Goal: Transaction & Acquisition: Purchase product/service

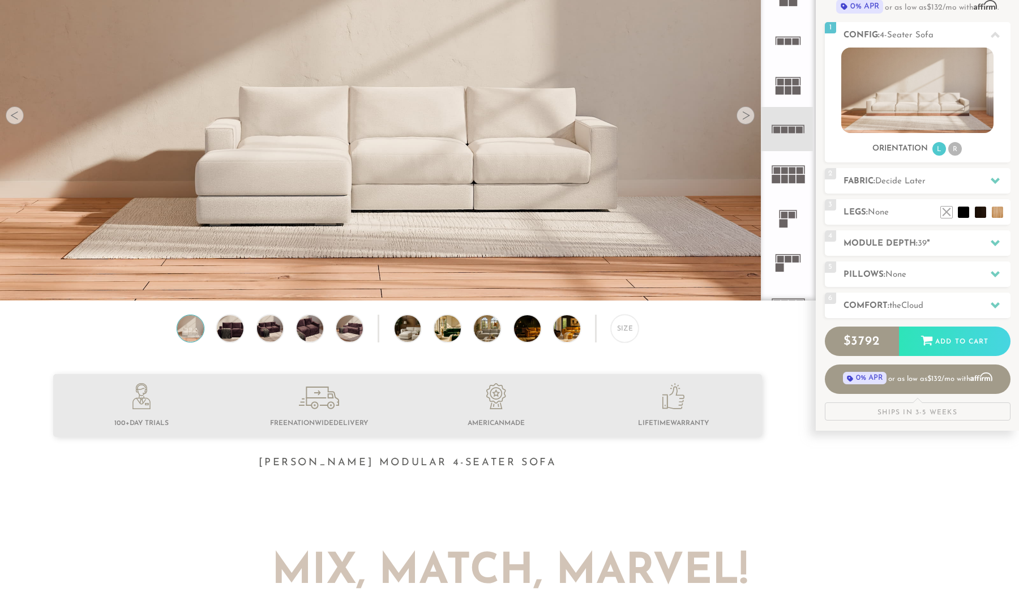
scroll to position [152, 0]
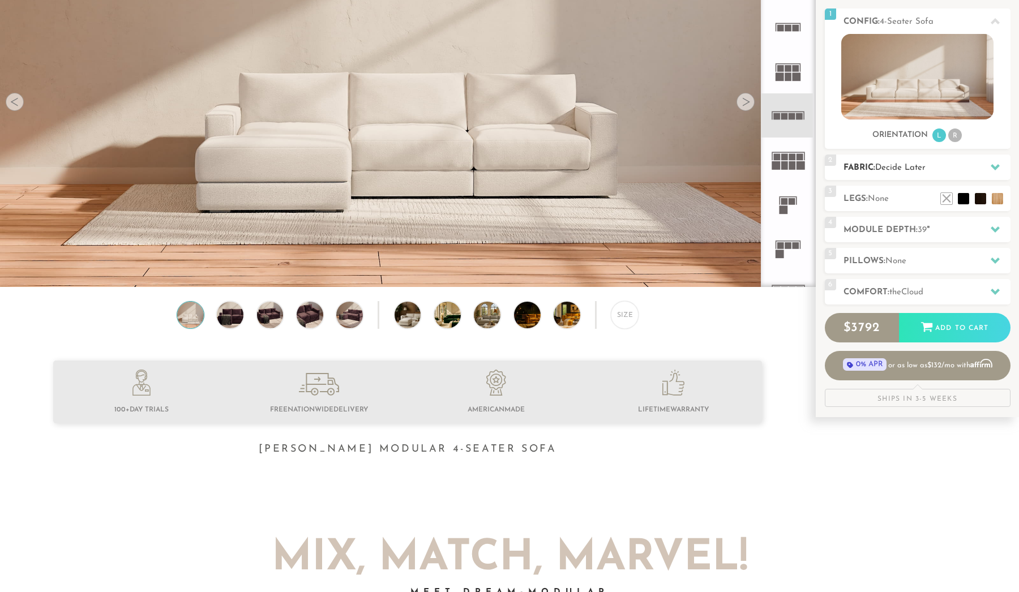
click at [907, 169] on span "Decide Later" at bounding box center [900, 168] width 50 height 8
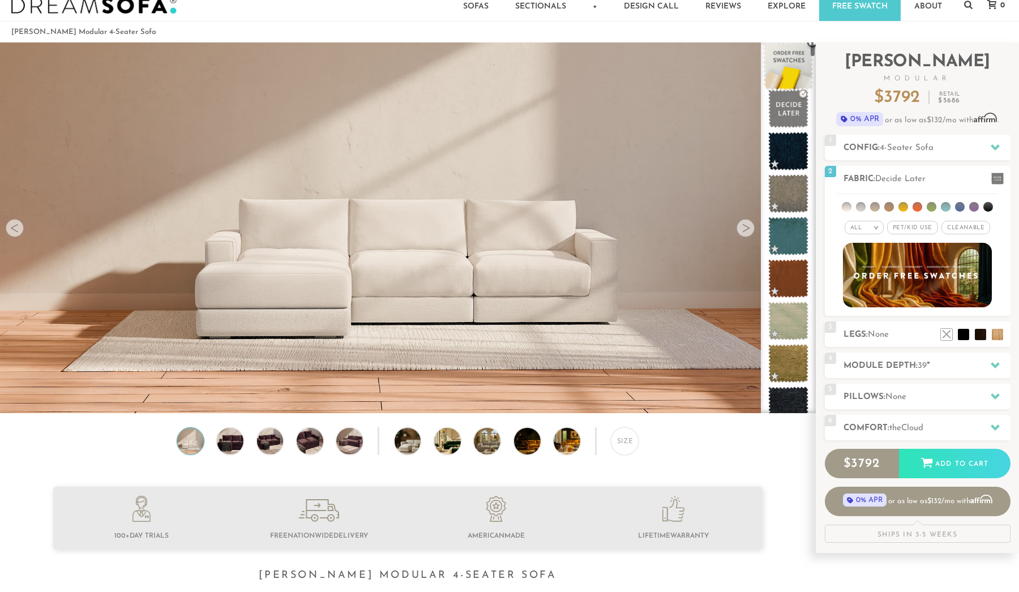
scroll to position [26, 0]
click at [870, 231] on div "All >" at bounding box center [863, 228] width 39 height 14
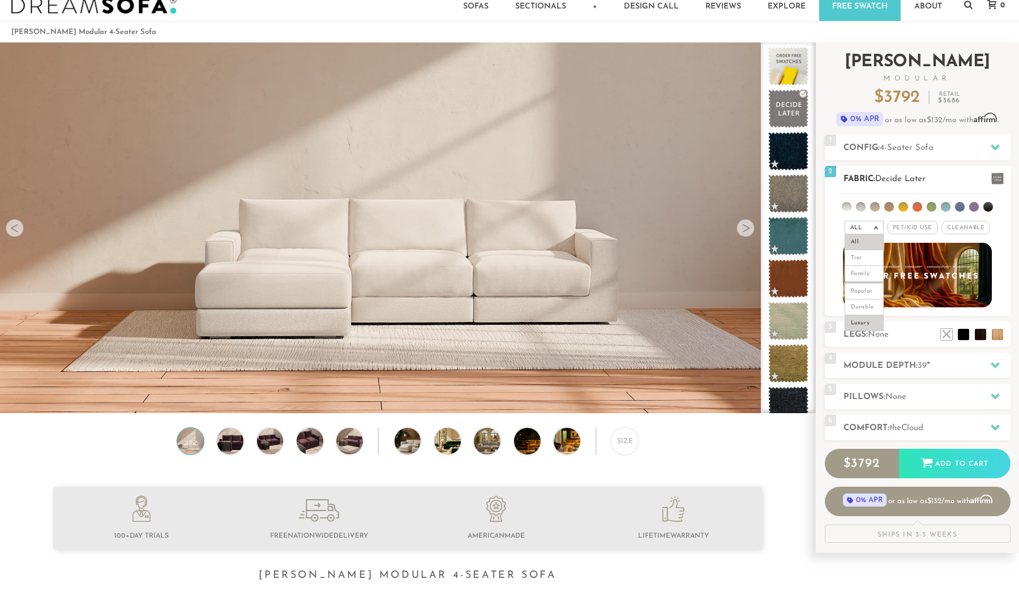
click at [857, 321] on li "Luxury" at bounding box center [863, 323] width 39 height 16
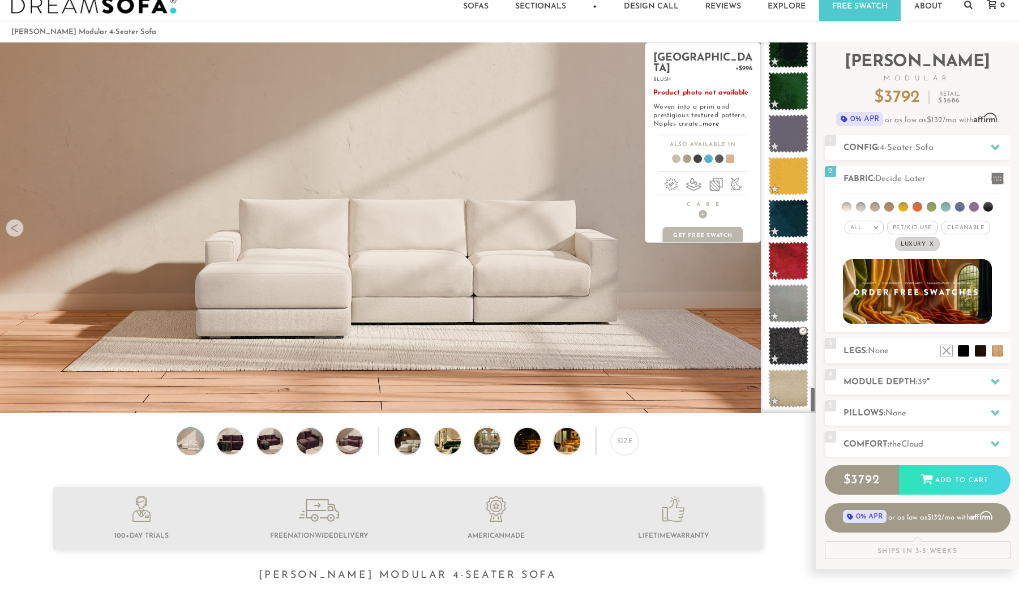
scroll to position [4900, 0]
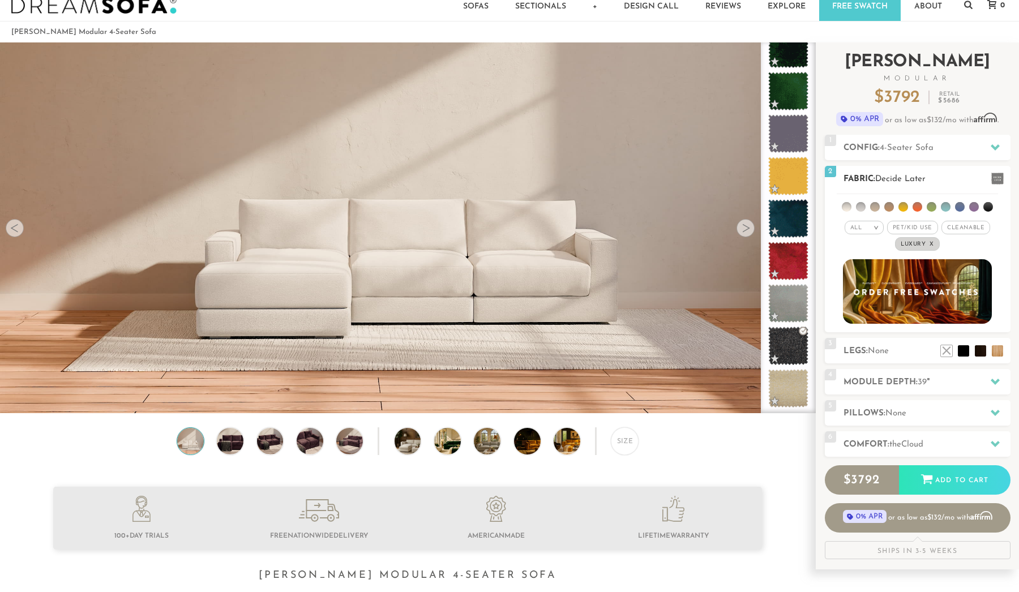
click at [861, 226] on em "All" at bounding box center [856, 228] width 12 height 6
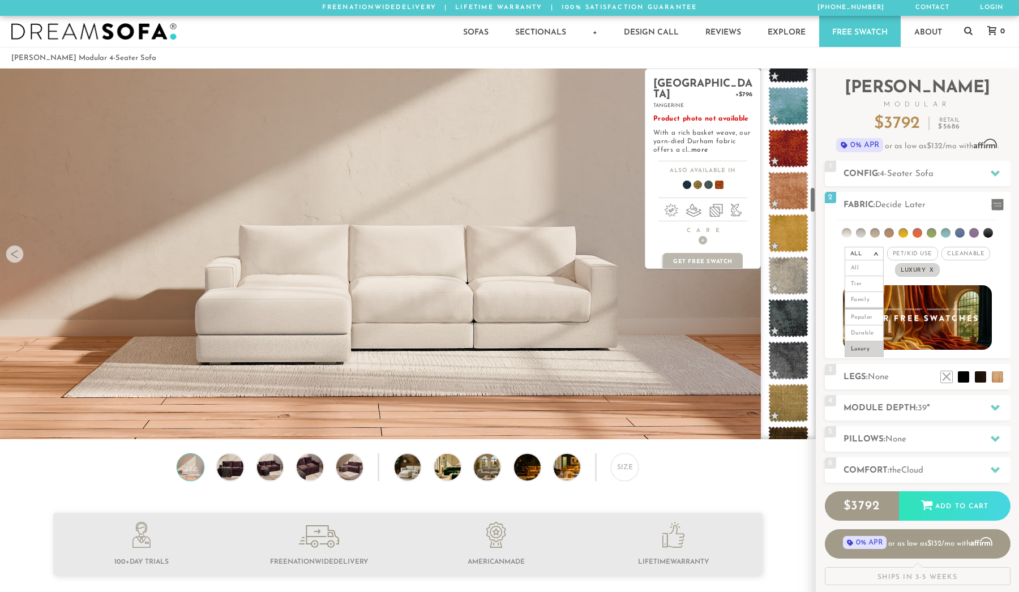
scroll to position [1686, 0]
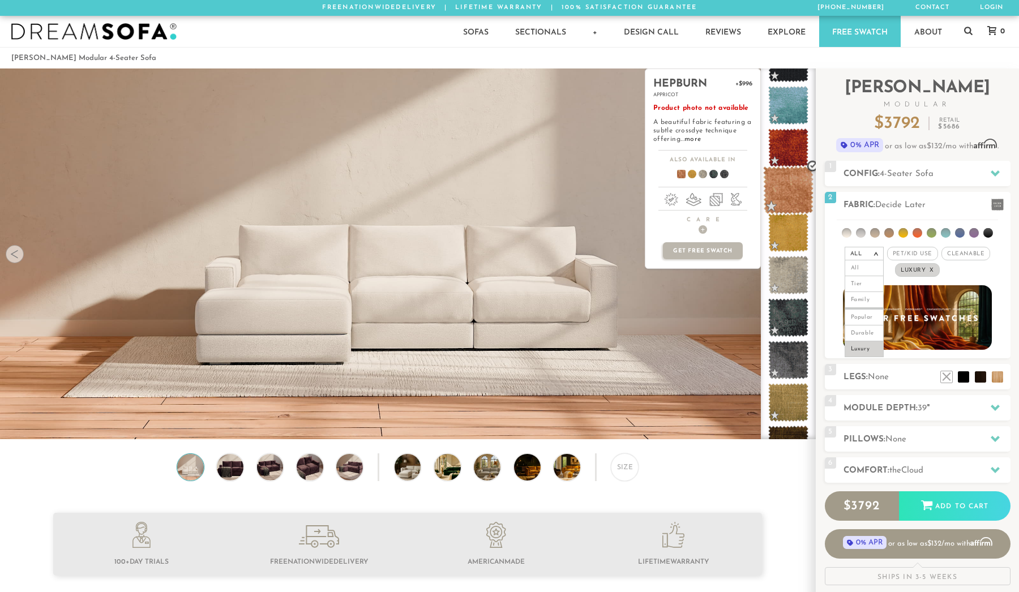
click at [794, 193] on span at bounding box center [788, 190] width 50 height 48
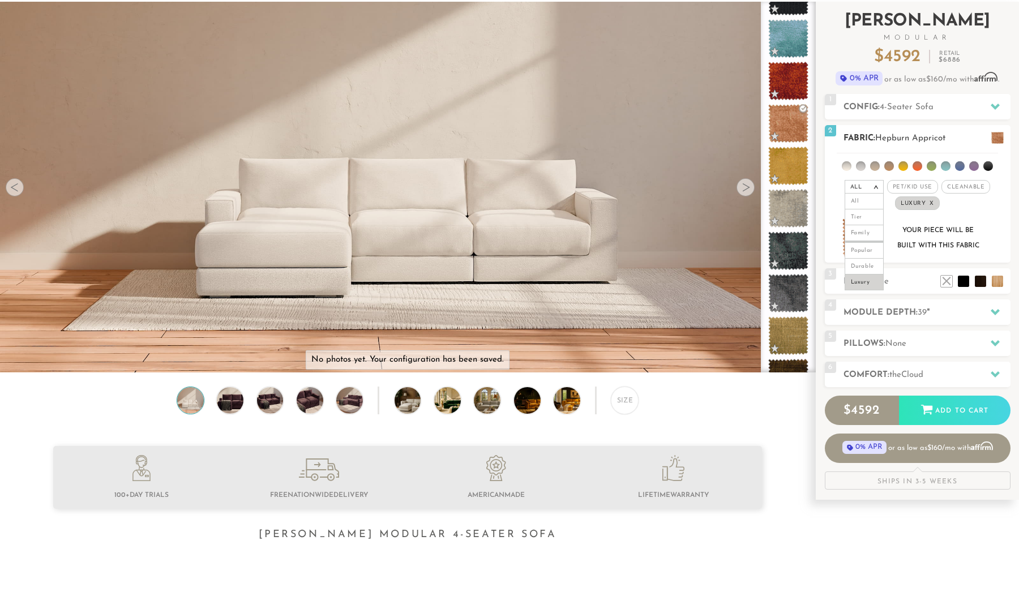
scroll to position [74, 0]
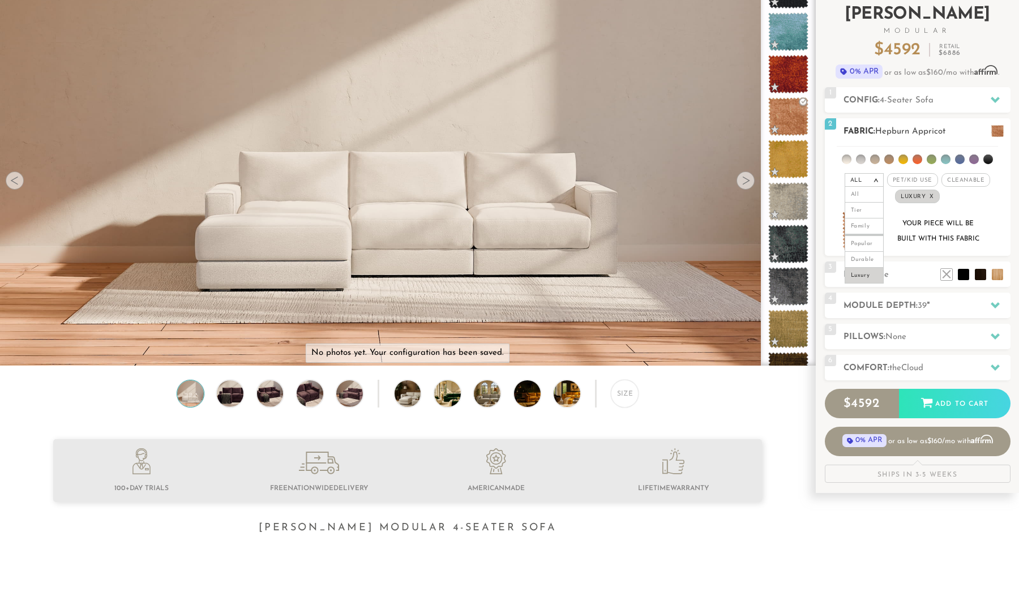
click at [987, 210] on div "All > All Tier x x" at bounding box center [918, 200] width 186 height 113
click at [878, 181] on em ">" at bounding box center [876, 180] width 8 height 6
click at [872, 312] on h2 "Module Depth: 39 "" at bounding box center [926, 305] width 167 height 13
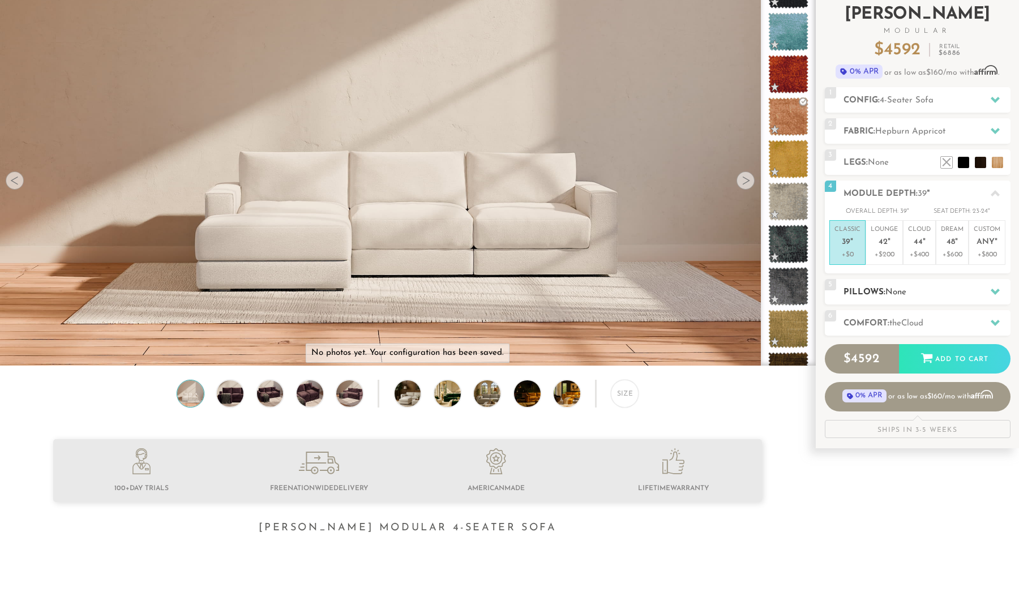
click at [871, 292] on h2 "Pillows: None" at bounding box center [926, 292] width 167 height 13
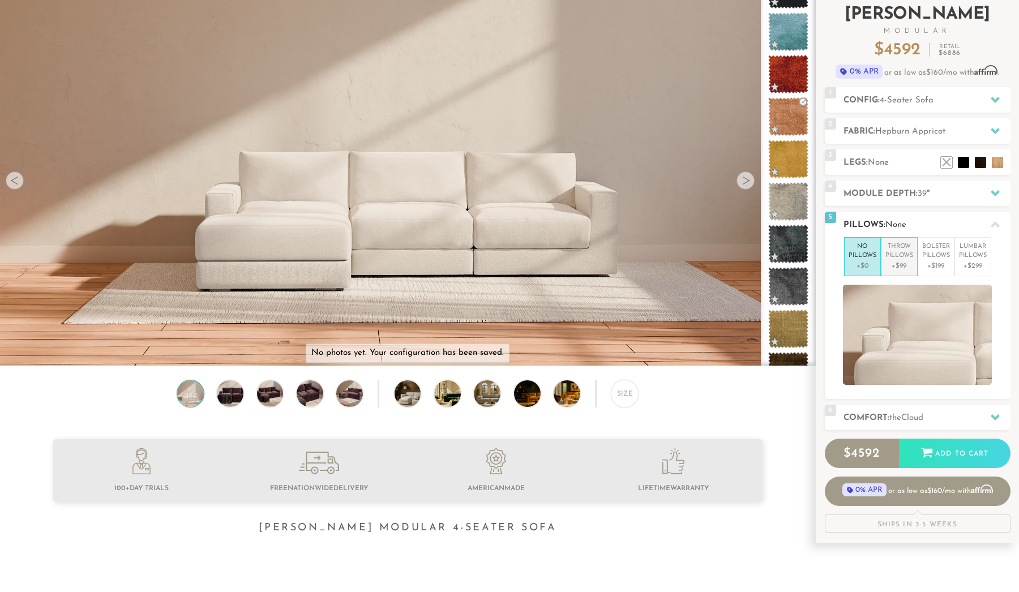
click at [904, 261] on p "+$99" at bounding box center [899, 266] width 28 height 10
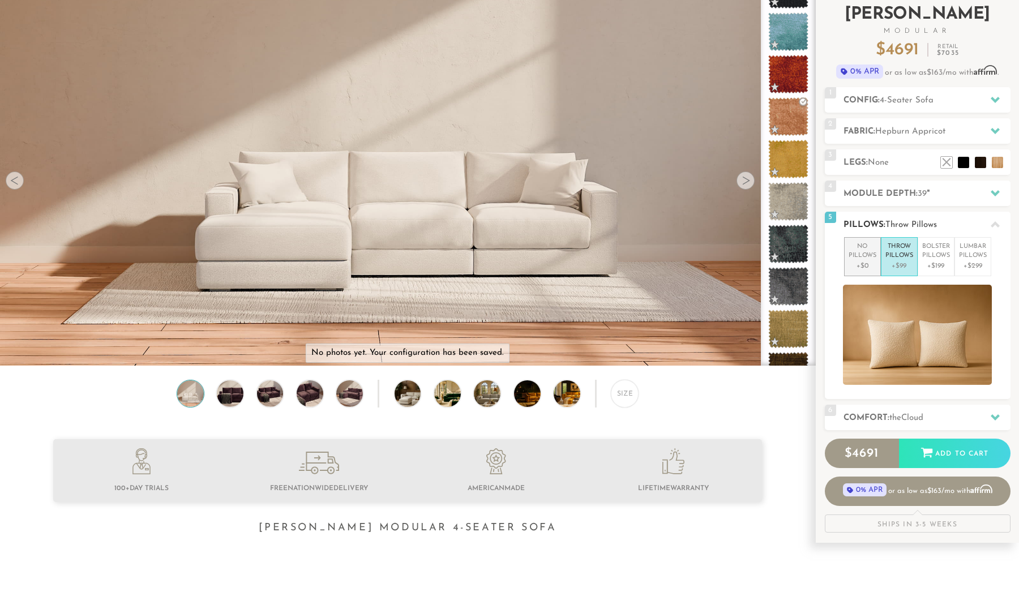
click at [868, 259] on p "No Pillows" at bounding box center [862, 251] width 28 height 19
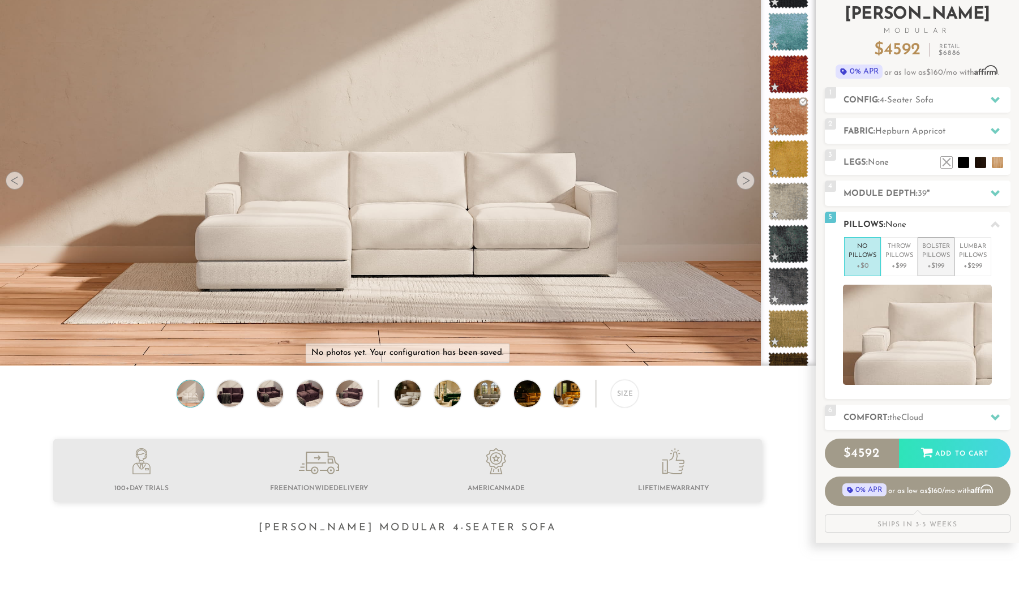
click at [938, 258] on p "Bolster Pillows" at bounding box center [936, 251] width 28 height 19
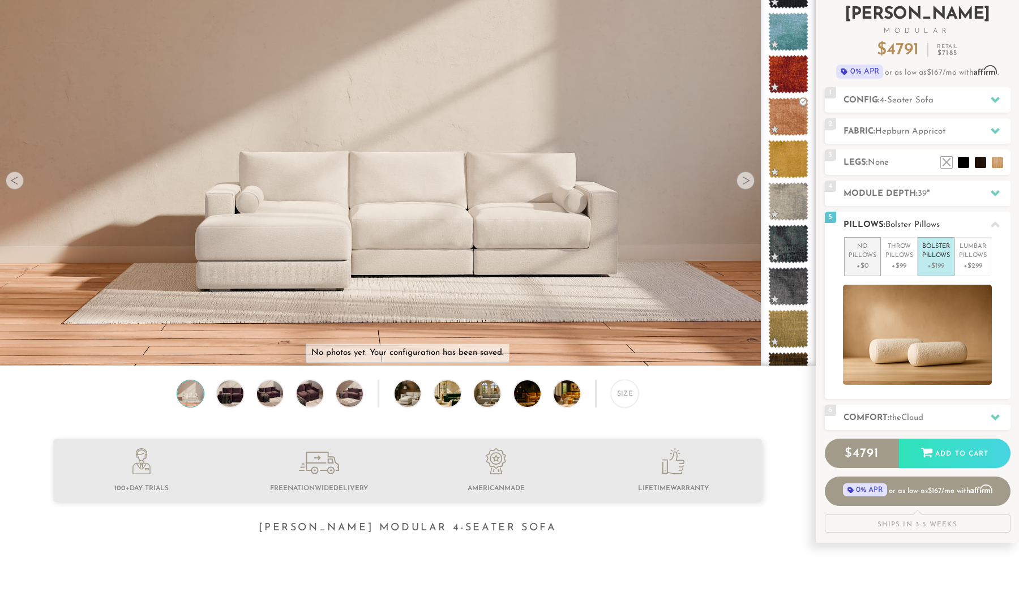
click at [862, 255] on p "No Pillows" at bounding box center [862, 251] width 28 height 19
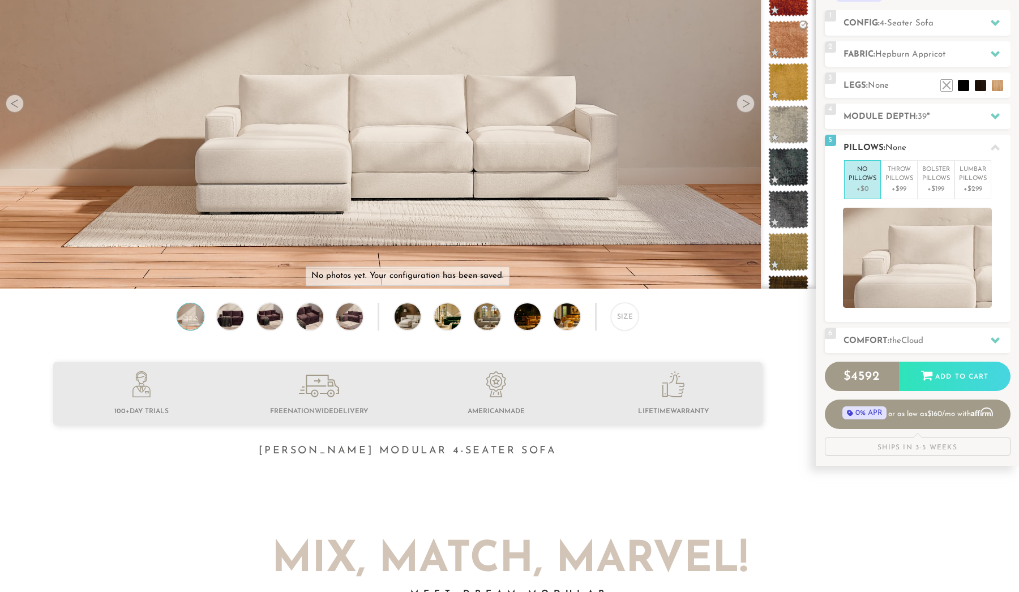
scroll to position [153, 0]
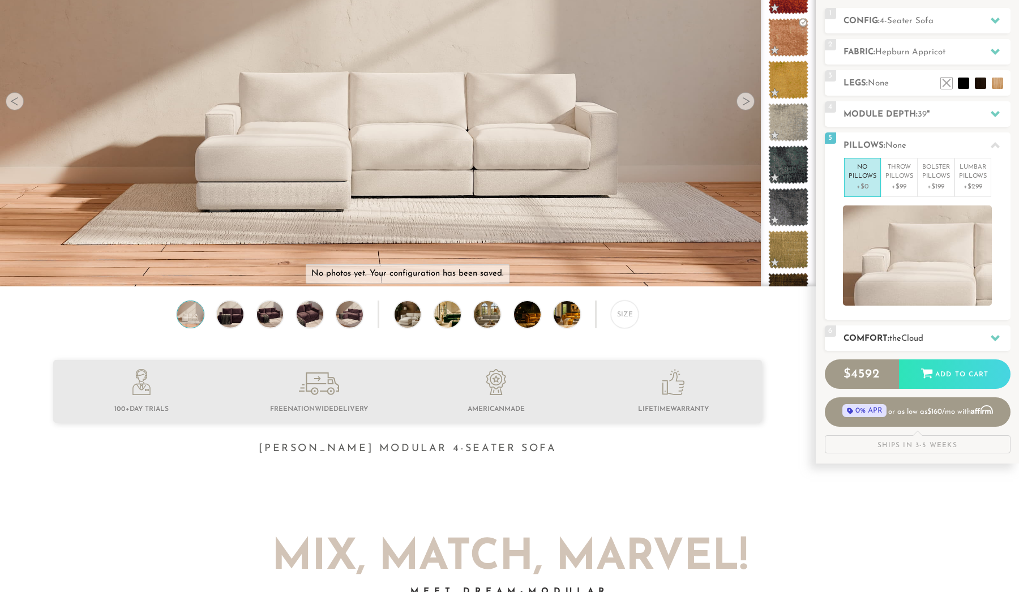
click at [847, 334] on h2 "Comfort: the Cloud" at bounding box center [926, 338] width 167 height 13
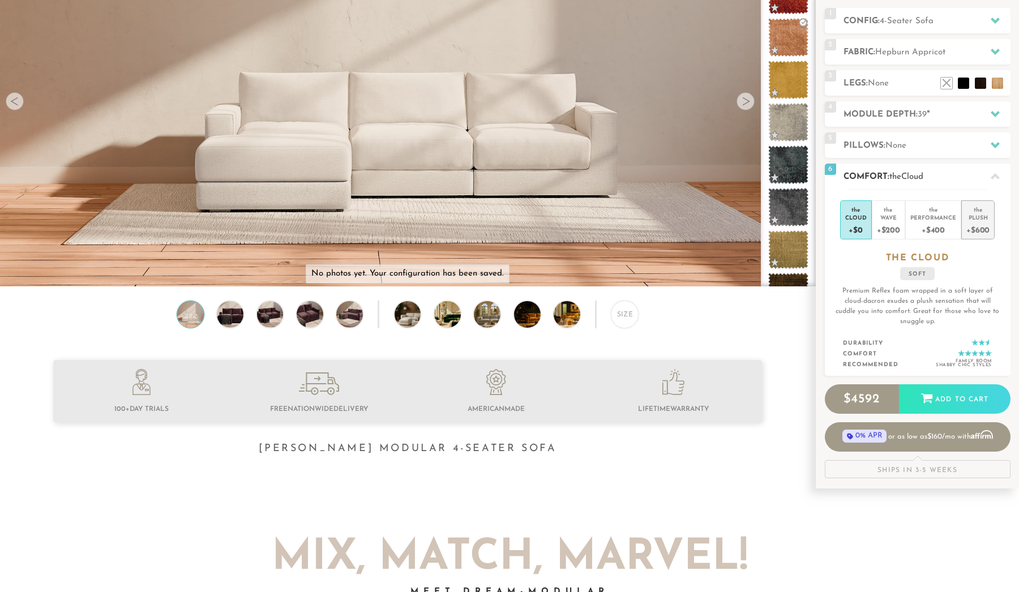
click at [978, 230] on div "+$600" at bounding box center [977, 229] width 23 height 16
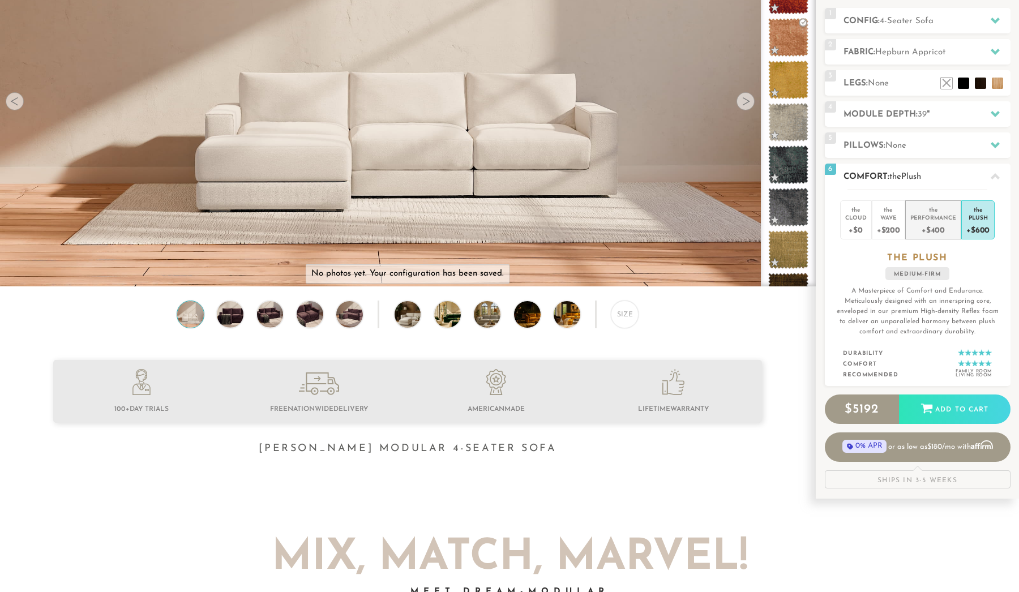
click at [941, 222] on div "+$400" at bounding box center [933, 229] width 46 height 16
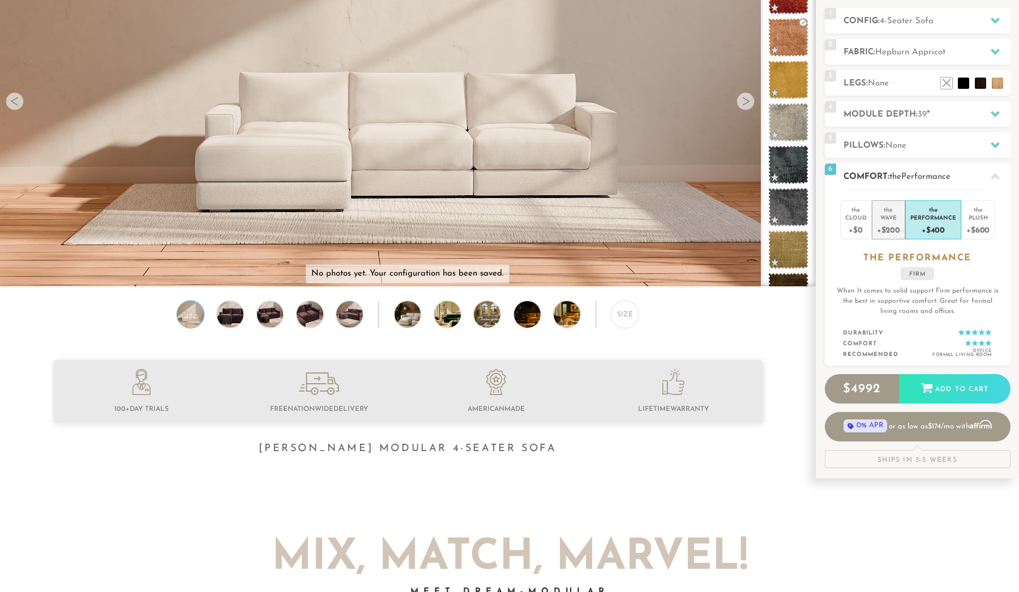
click at [888, 215] on div "Wave" at bounding box center [888, 217] width 23 height 8
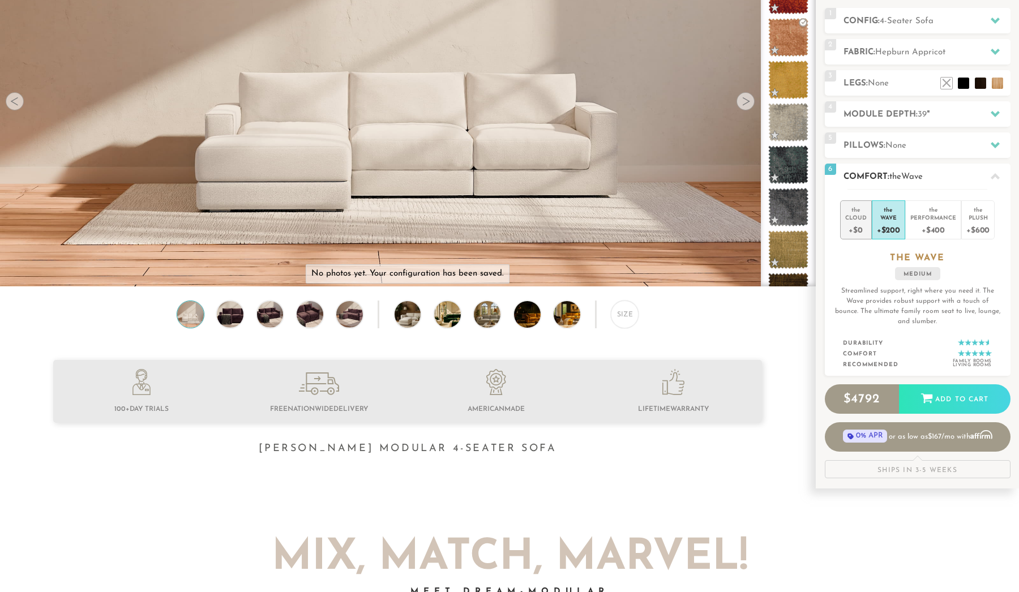
click at [866, 217] on div "Cloud" at bounding box center [856, 217] width 22 height 8
click at [887, 214] on div "Wave" at bounding box center [888, 217] width 23 height 8
click at [975, 218] on div "Plush" at bounding box center [977, 217] width 23 height 8
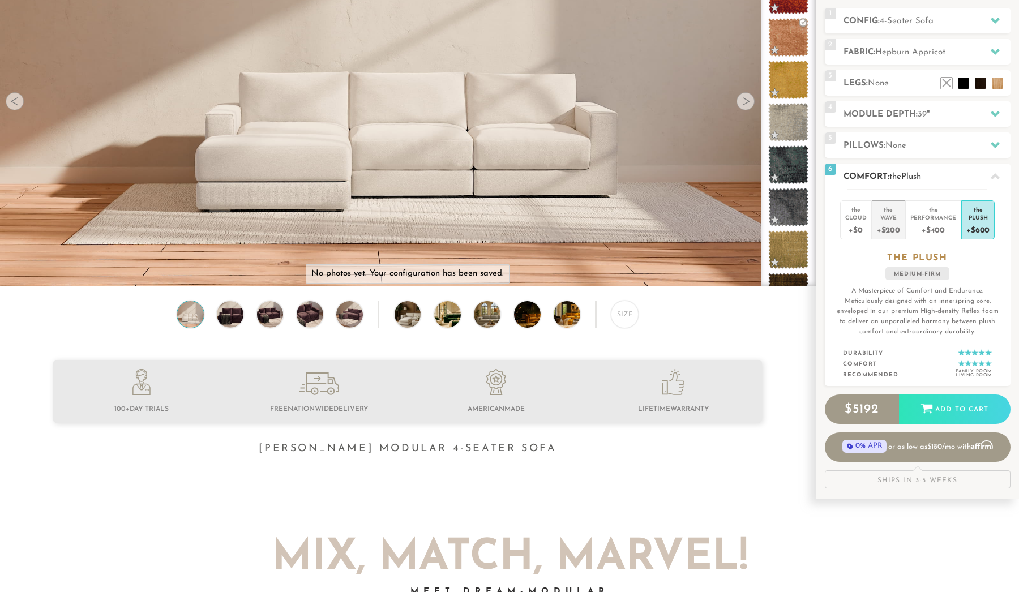
click at [889, 221] on div "+$200" at bounding box center [888, 229] width 23 height 16
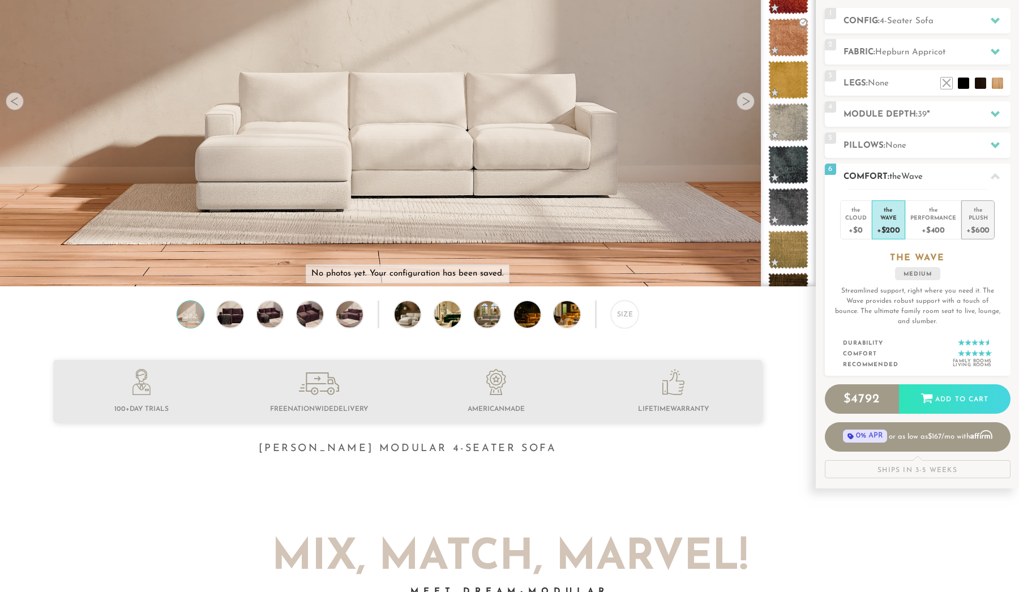
click at [975, 224] on div "+$600" at bounding box center [977, 229] width 23 height 16
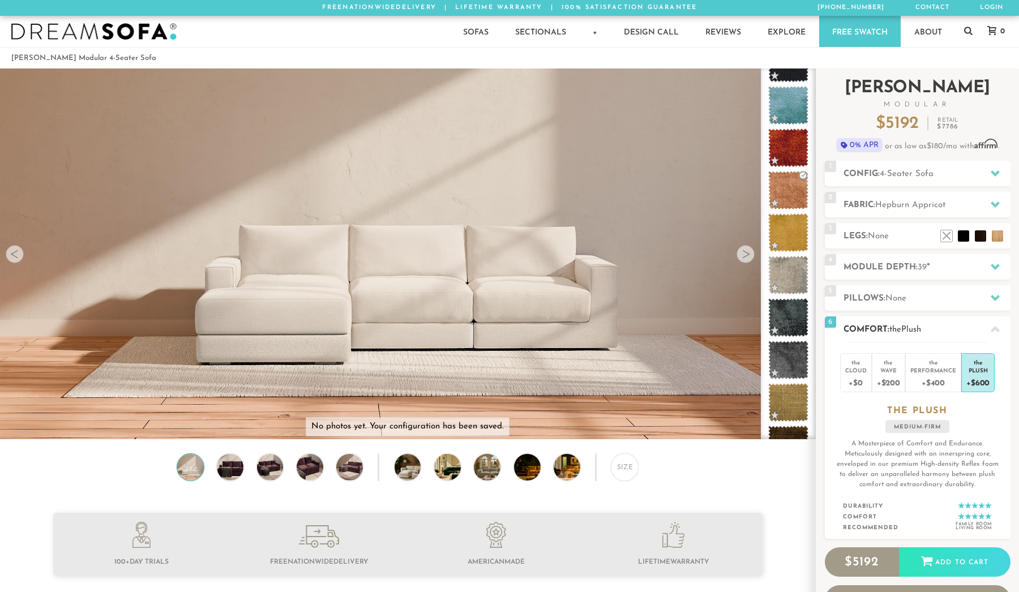
scroll to position [0, 0]
click at [887, 367] on div "Wave" at bounding box center [888, 370] width 23 height 8
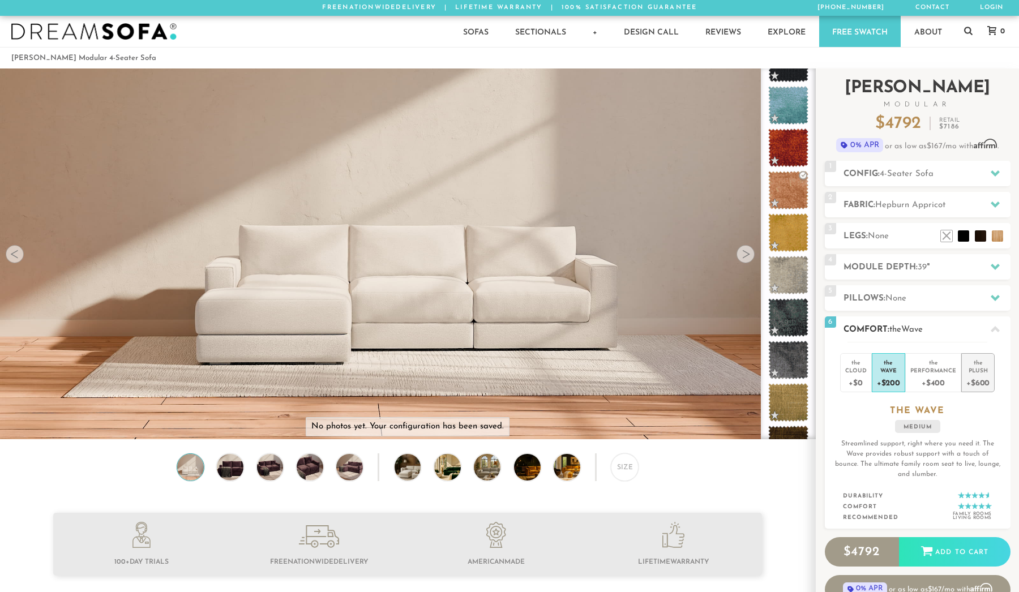
click at [974, 367] on div "Plush" at bounding box center [977, 370] width 23 height 8
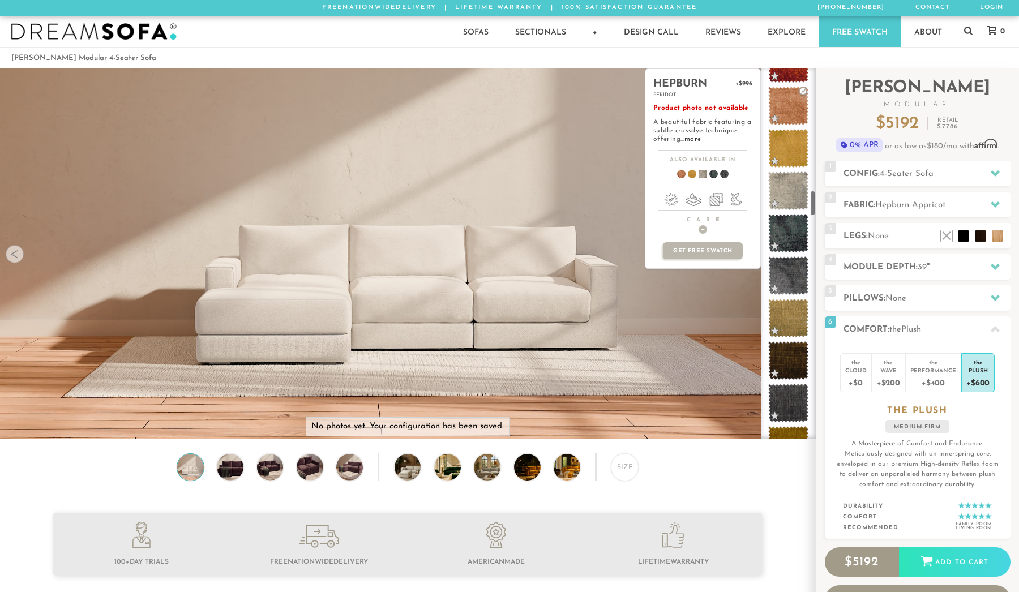
scroll to position [1772, 0]
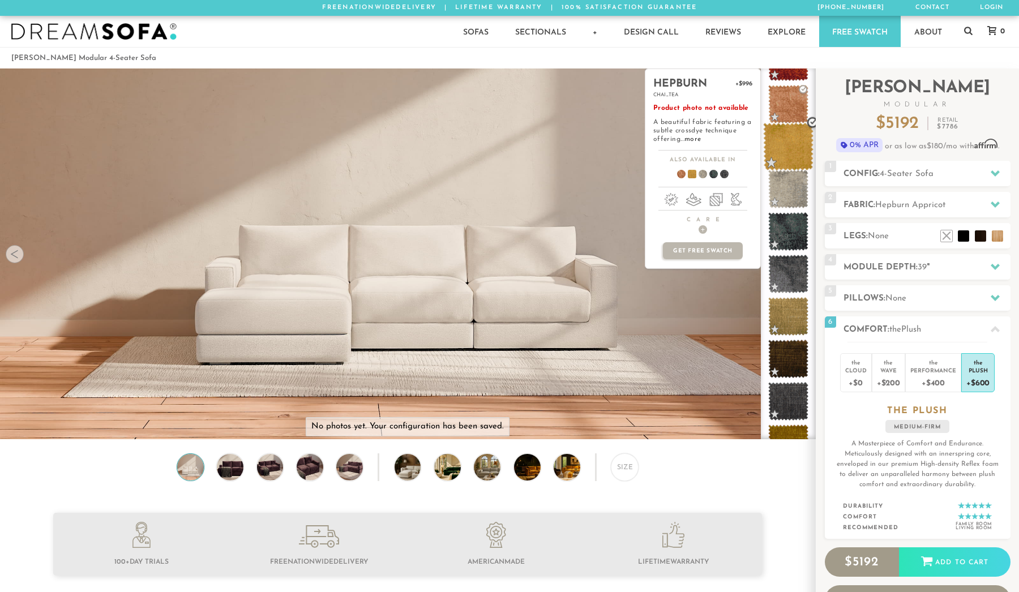
click at [785, 164] on span at bounding box center [788, 147] width 50 height 48
click at [792, 104] on span at bounding box center [788, 104] width 50 height 48
click at [794, 197] on span at bounding box center [788, 189] width 50 height 48
click at [784, 277] on span at bounding box center [788, 274] width 50 height 48
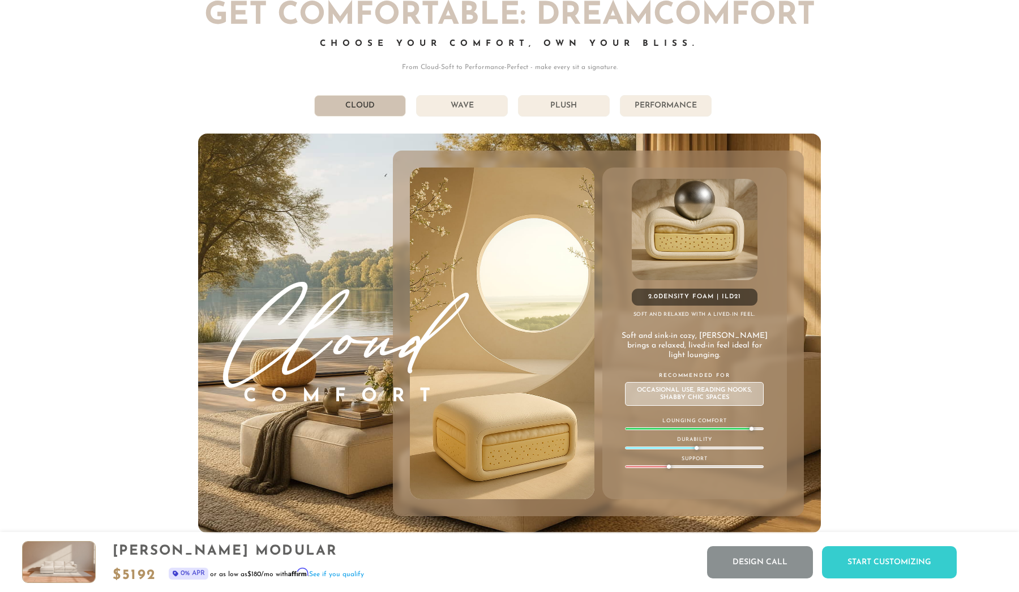
scroll to position [6390, 0]
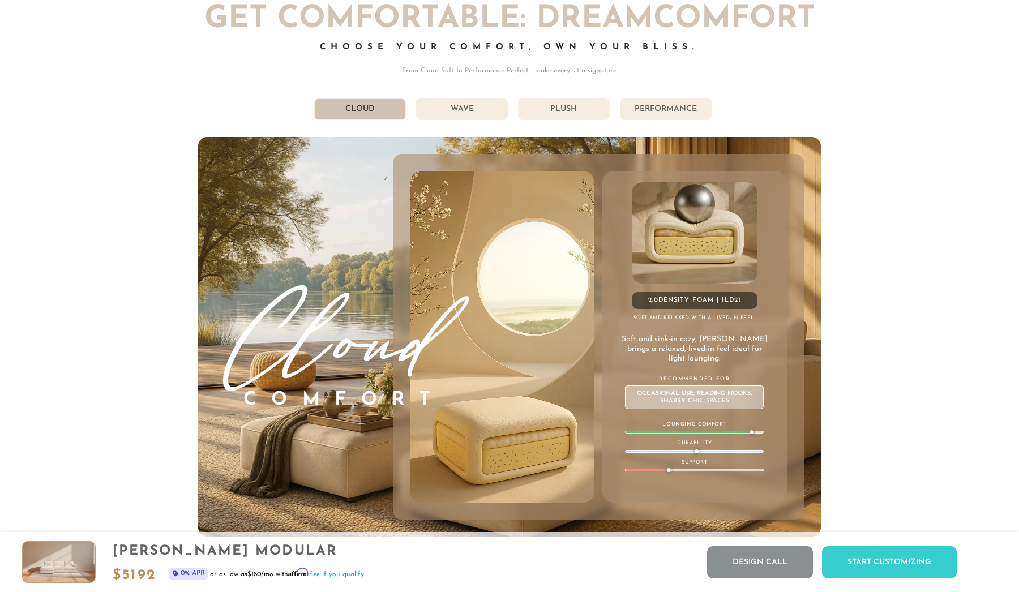
click at [688, 111] on li "Performance" at bounding box center [666, 109] width 92 height 22
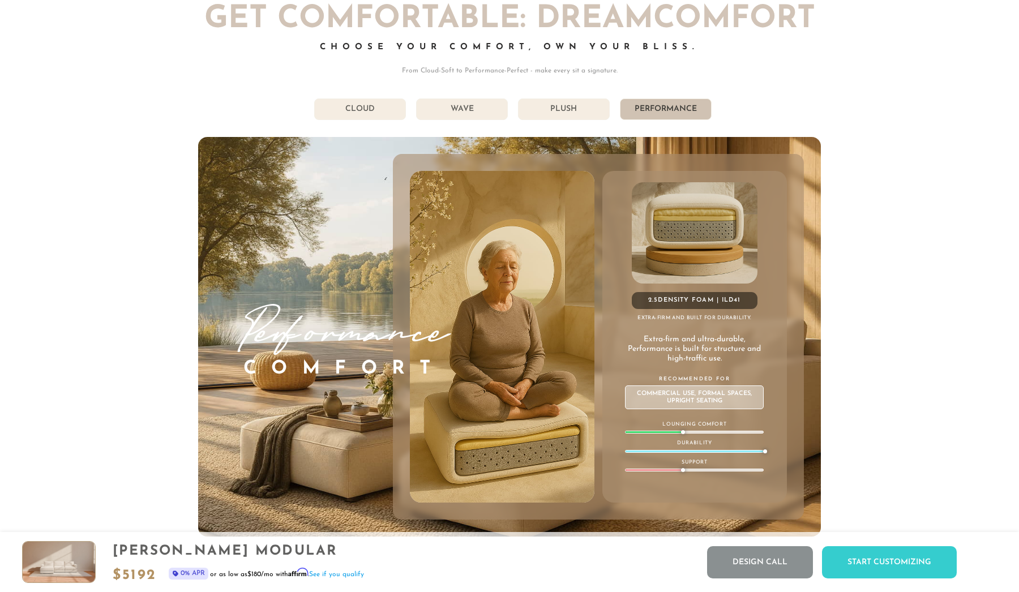
click at [565, 109] on li "Plush" at bounding box center [564, 109] width 92 height 22
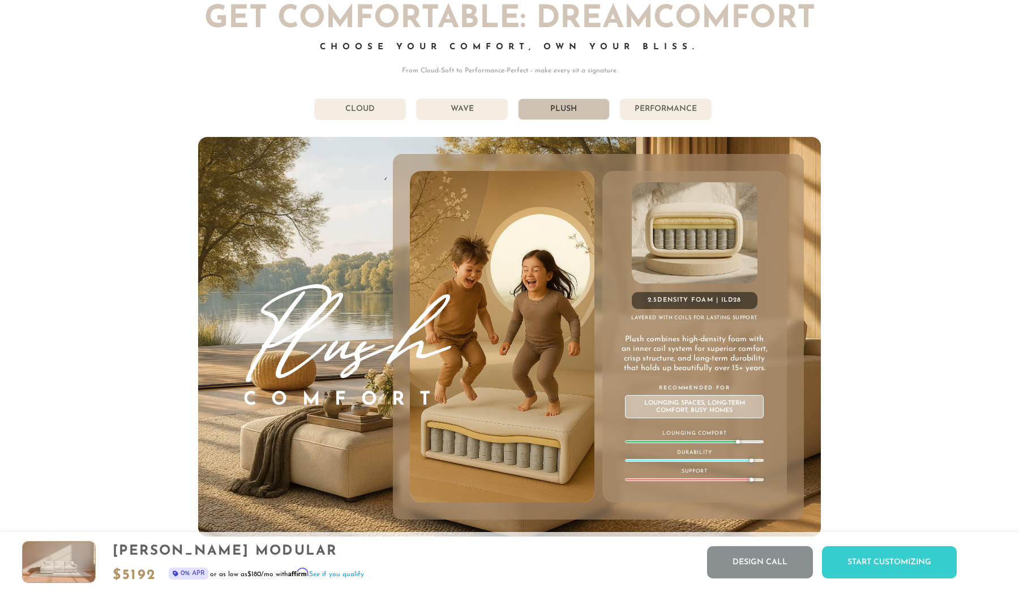
click at [682, 113] on li "Performance" at bounding box center [666, 109] width 92 height 22
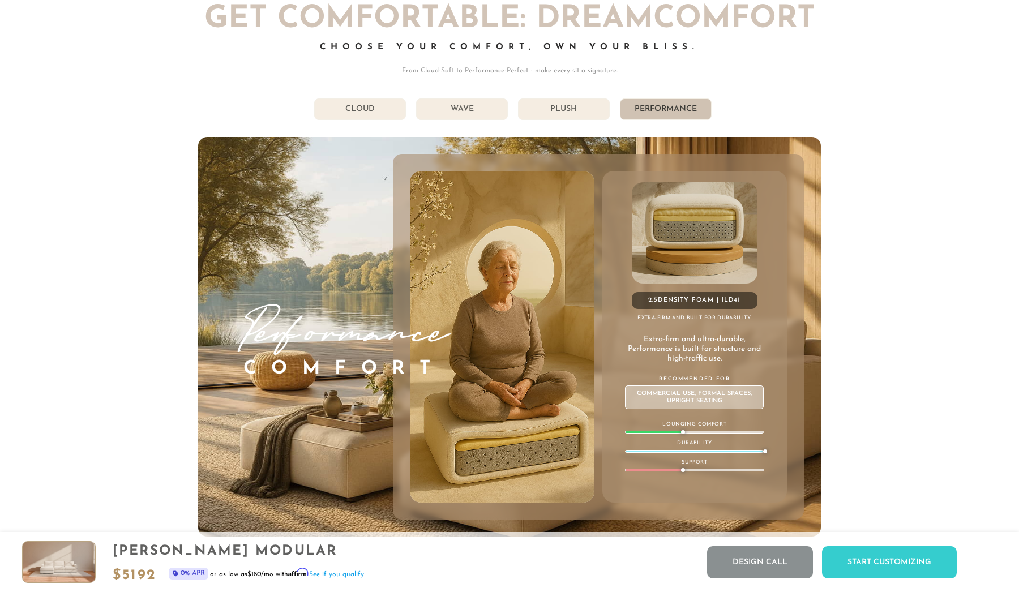
click at [465, 111] on li "Wave" at bounding box center [462, 109] width 92 height 22
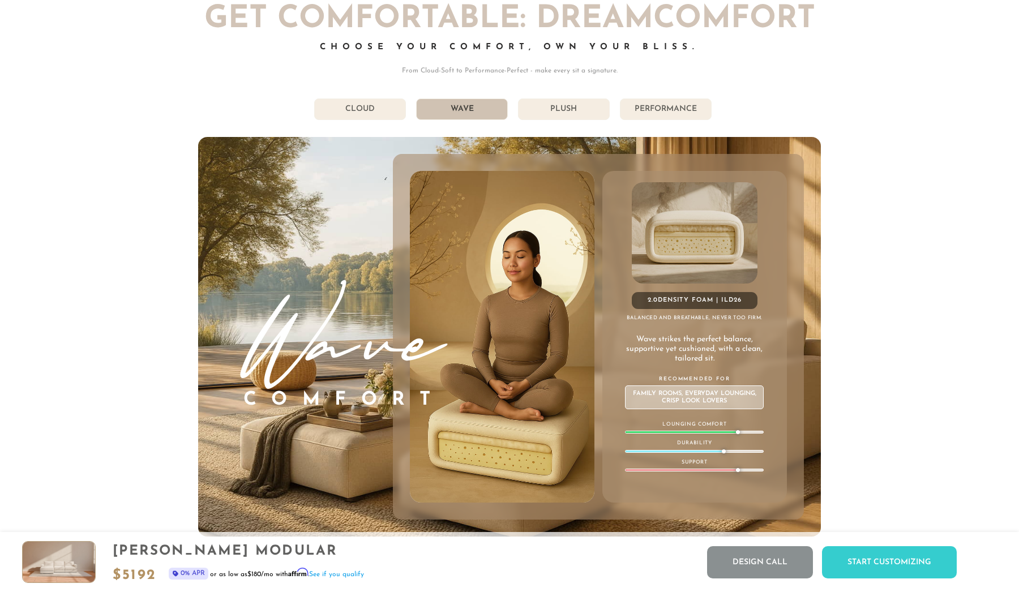
click at [389, 106] on li "Cloud" at bounding box center [360, 109] width 92 height 22
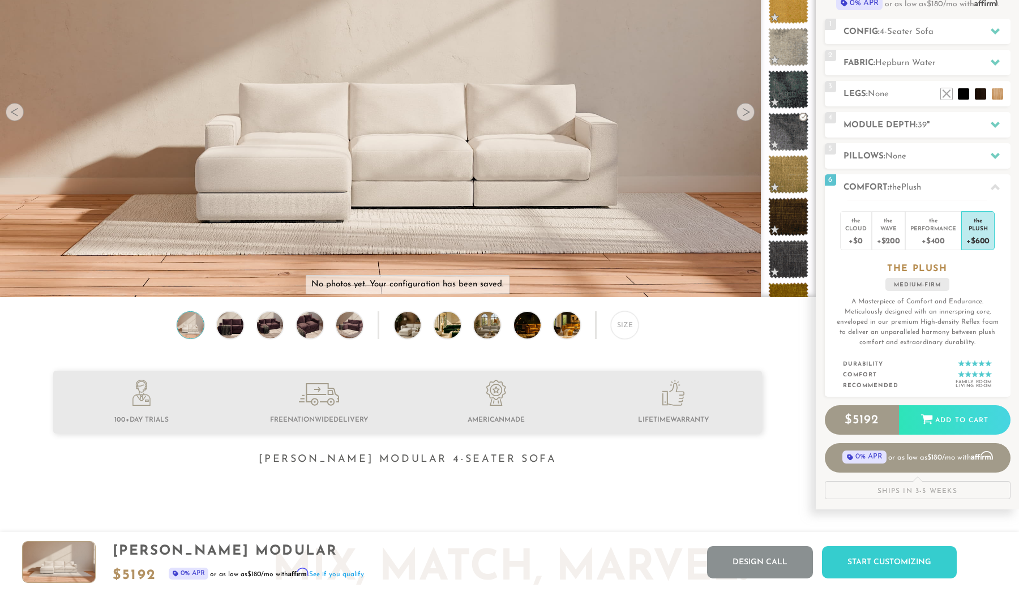
scroll to position [152, 0]
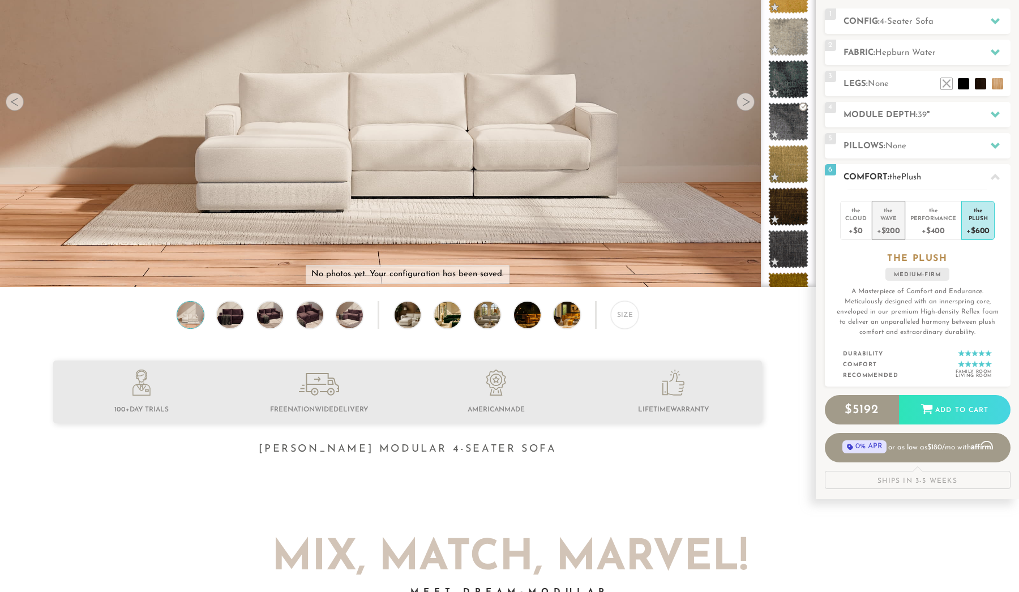
click at [891, 220] on div "Wave" at bounding box center [888, 218] width 23 height 8
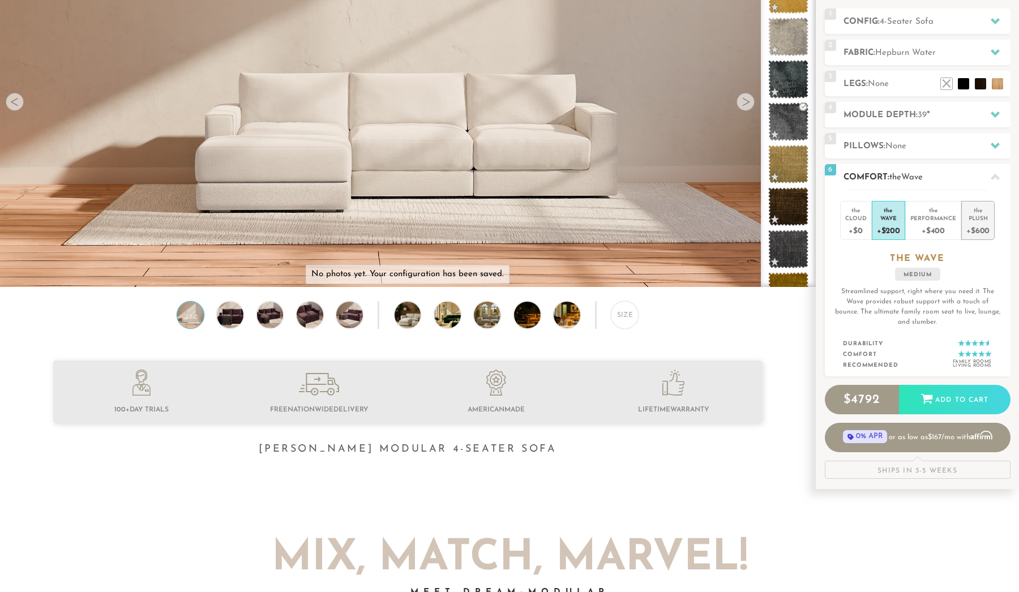
click at [971, 213] on div "the" at bounding box center [977, 208] width 23 height 11
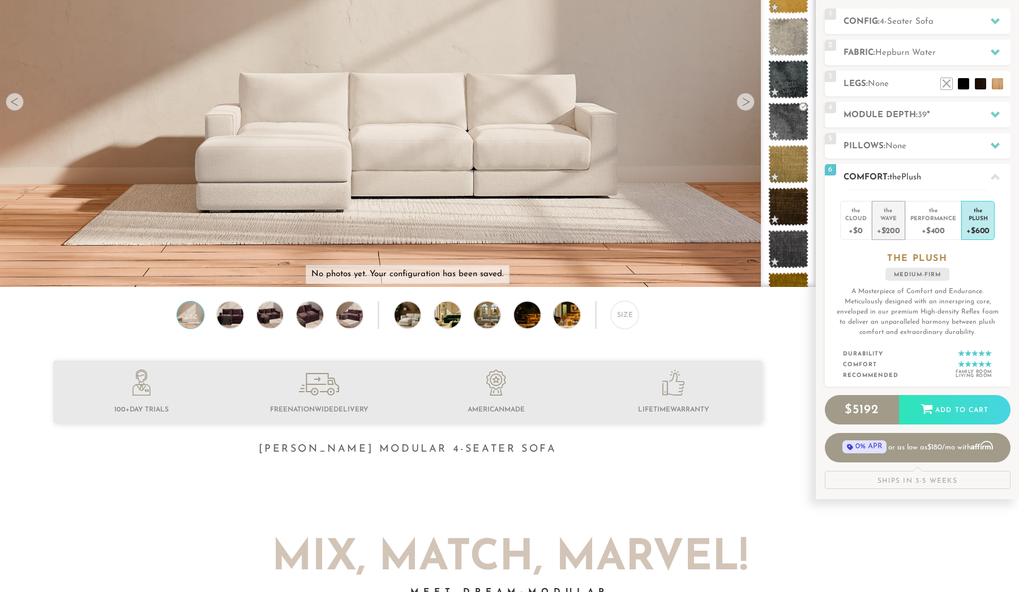
click at [883, 227] on div "+$200" at bounding box center [888, 230] width 23 height 16
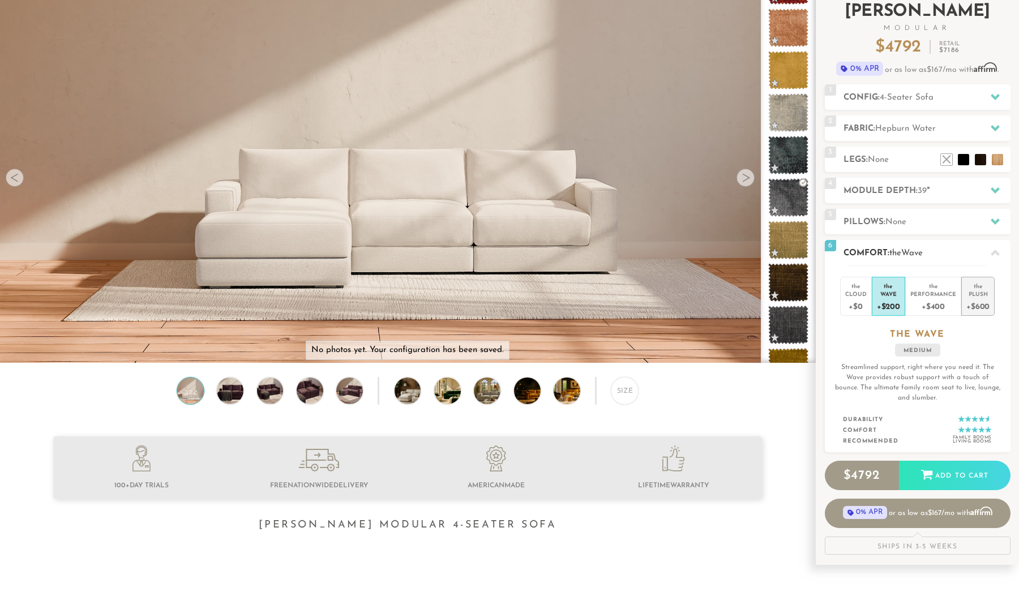
scroll to position [181, 0]
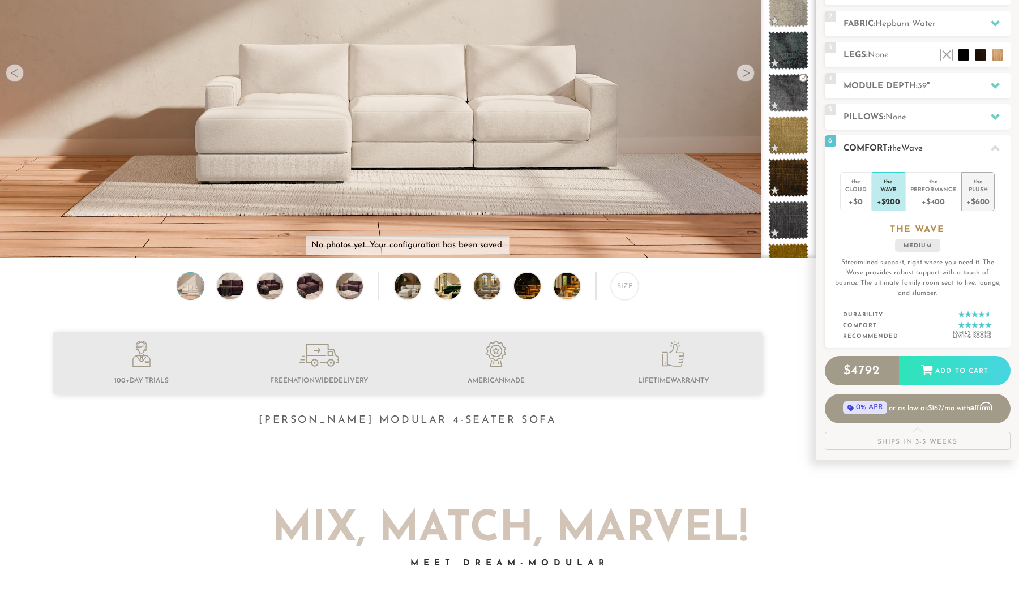
click at [979, 199] on div "+$600" at bounding box center [977, 201] width 23 height 16
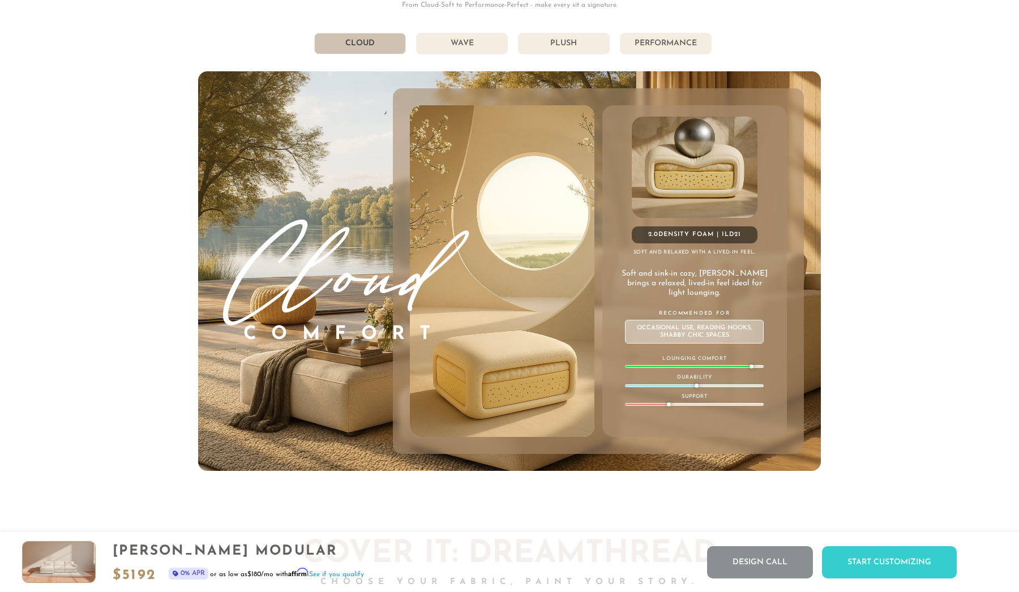
scroll to position [6455, 0]
click at [474, 46] on li "Wave" at bounding box center [462, 44] width 92 height 22
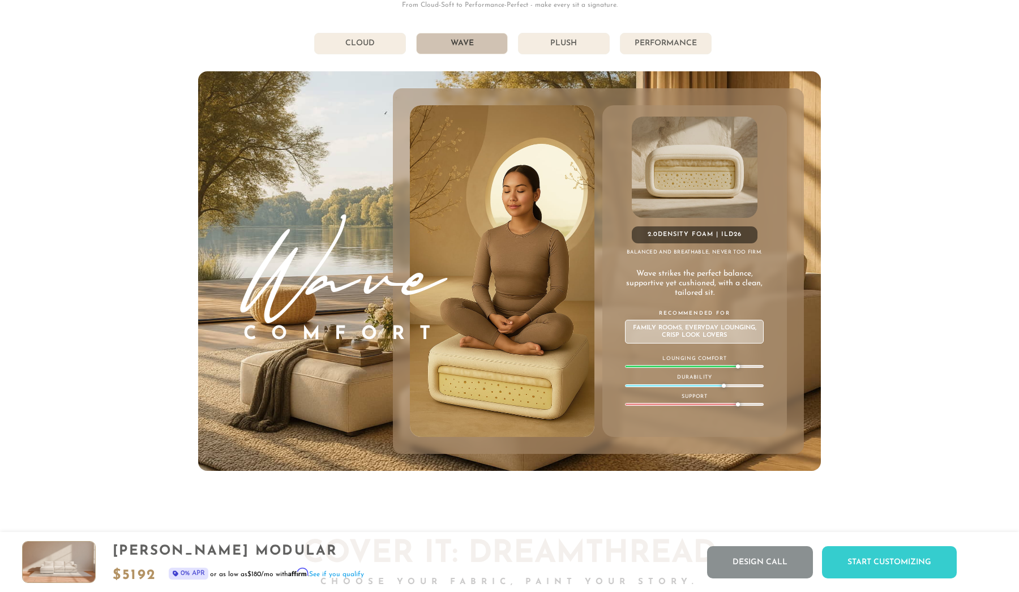
click at [536, 45] on li "Plush" at bounding box center [564, 44] width 92 height 22
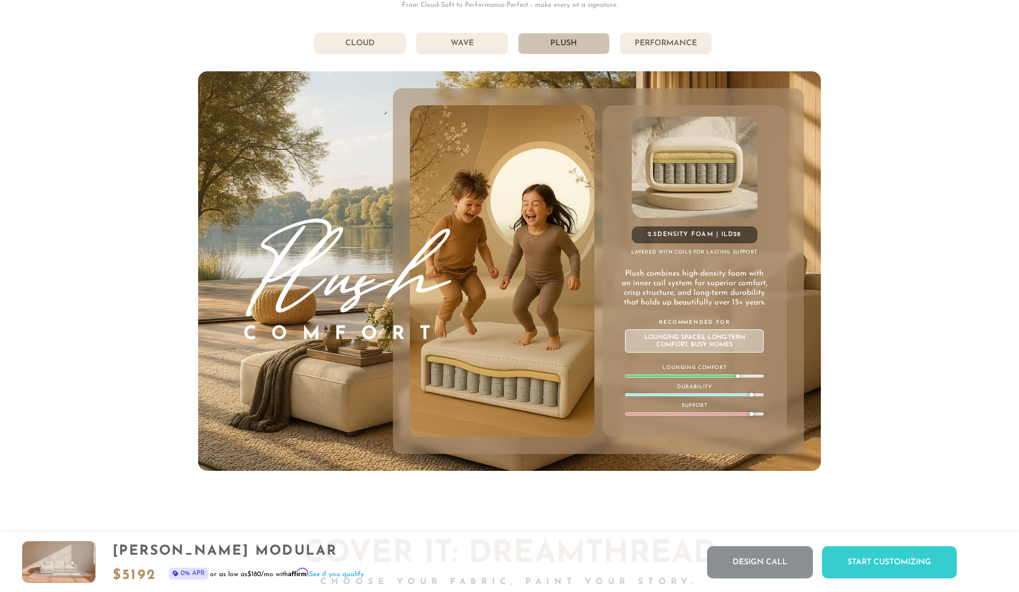
click at [478, 42] on li "Wave" at bounding box center [462, 44] width 92 height 22
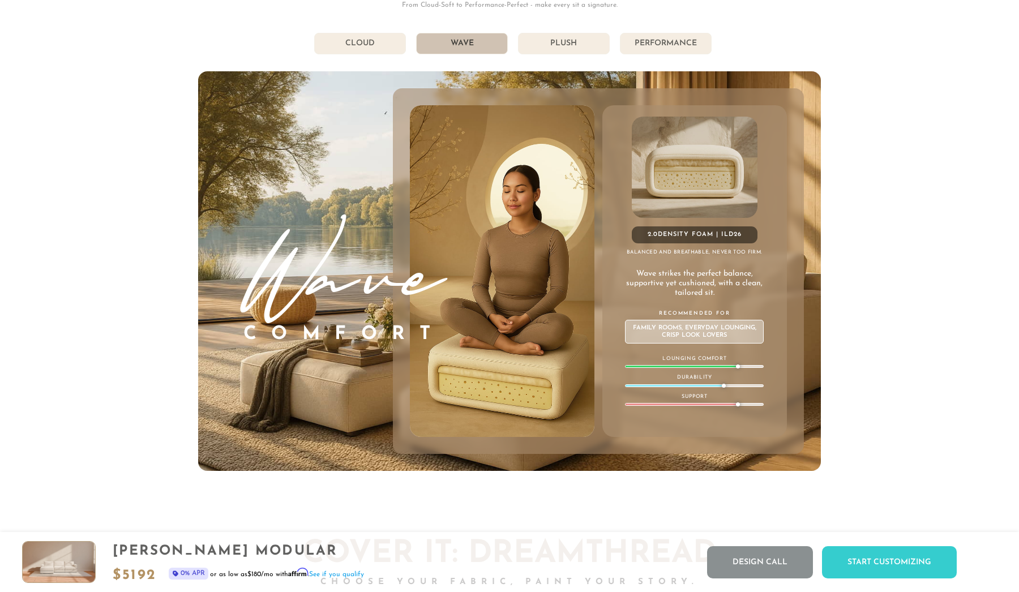
click at [559, 45] on li "Plush" at bounding box center [564, 44] width 92 height 22
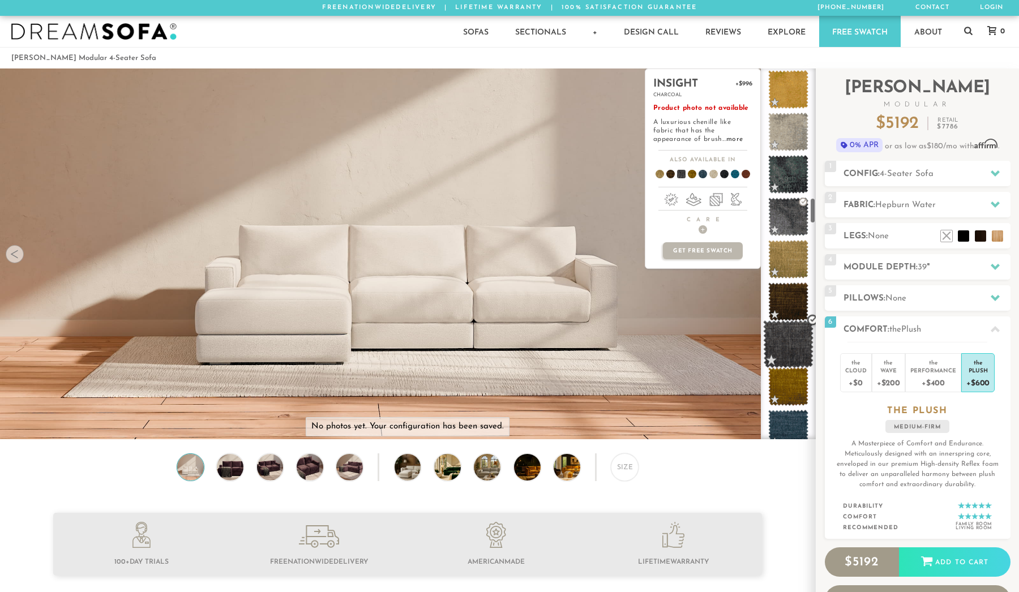
scroll to position [1847, 0]
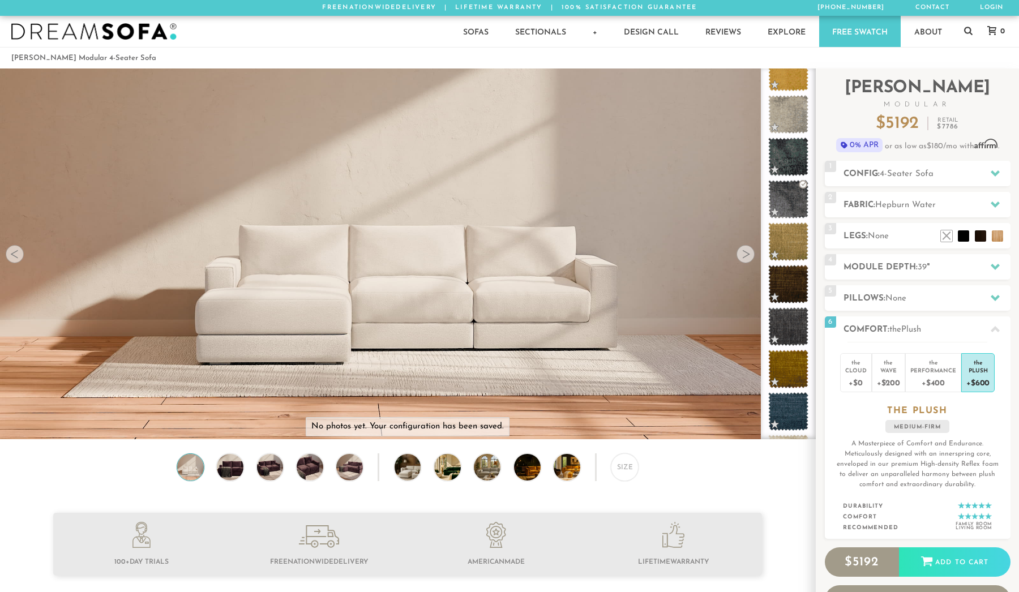
click at [858, 29] on link "Free Swatch" at bounding box center [859, 31] width 81 height 31
